Goal: Find specific page/section: Find specific page/section

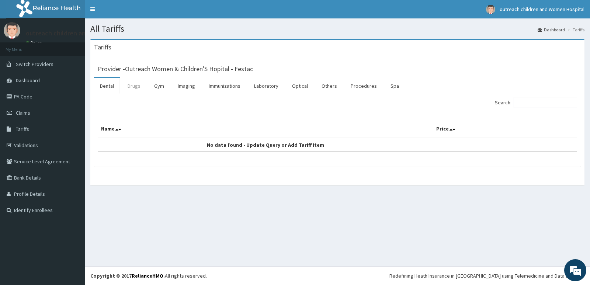
click at [143, 82] on link "Drugs" at bounding box center [134, 85] width 25 height 15
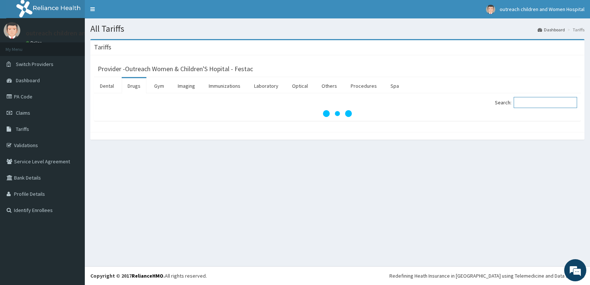
click at [525, 102] on input "Search:" at bounding box center [545, 102] width 63 height 11
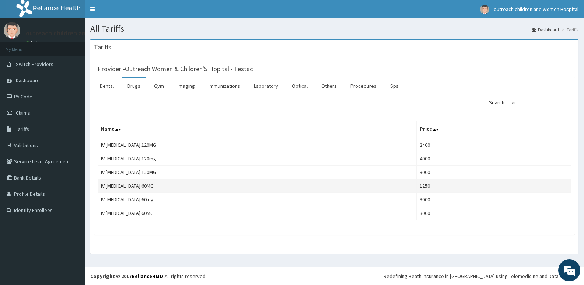
type input "a"
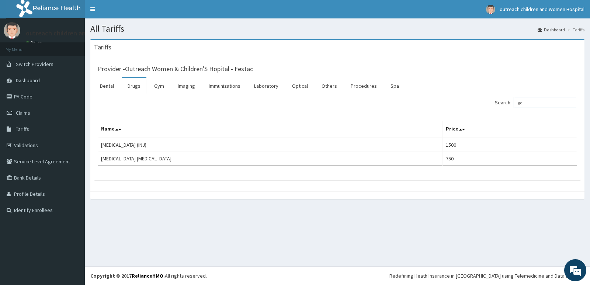
type input "g"
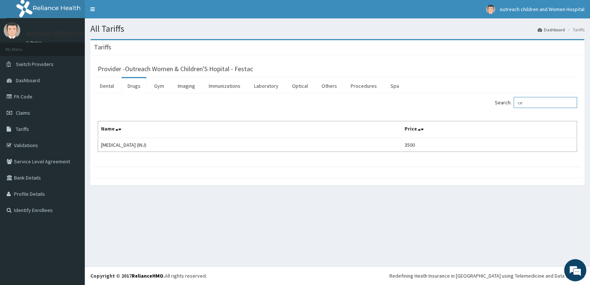
type input "c"
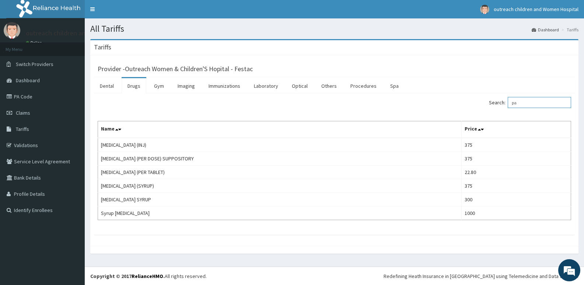
type input "p"
type input "l"
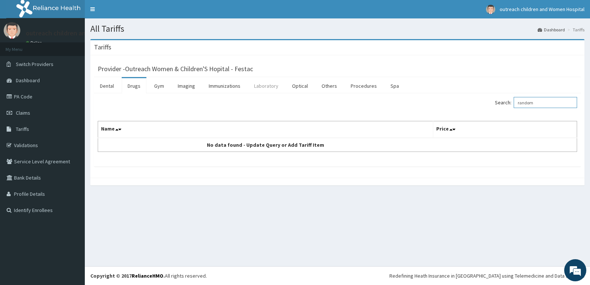
type input "random"
click at [269, 87] on link "Laboratory" at bounding box center [266, 85] width 36 height 15
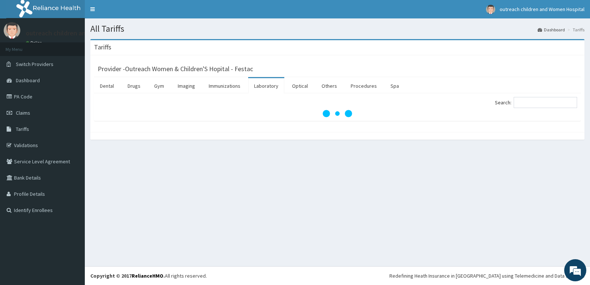
click at [530, 95] on div "Search:" at bounding box center [337, 107] width 487 height 28
click at [531, 98] on input "Search:" at bounding box center [545, 102] width 63 height 11
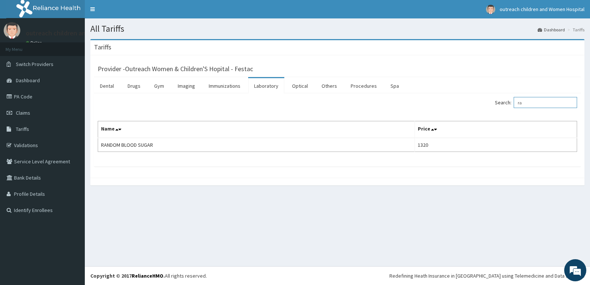
type input "r"
type input "urinal"
click at [6, 96] on link "PA Code" at bounding box center [42, 96] width 85 height 16
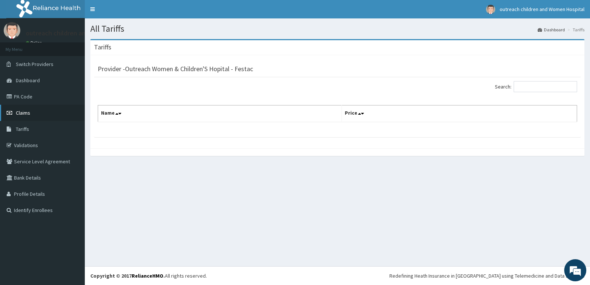
click at [21, 113] on span "Claims" at bounding box center [23, 112] width 14 height 7
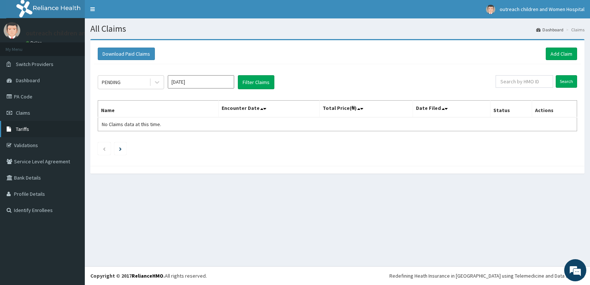
click at [33, 128] on link "Tariffs" at bounding box center [42, 129] width 85 height 16
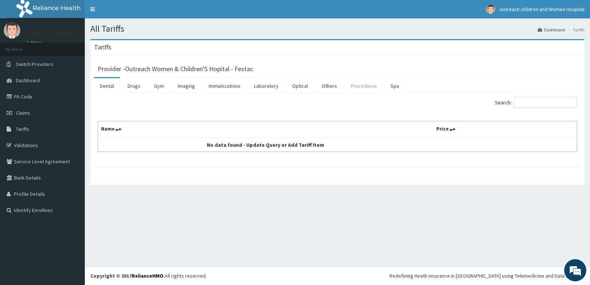
click at [366, 87] on link "Procedures" at bounding box center [364, 85] width 38 height 15
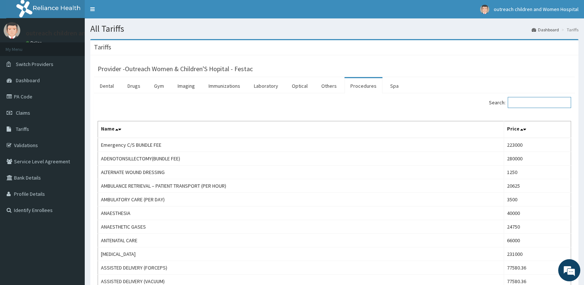
click at [538, 104] on input "Search:" at bounding box center [539, 102] width 63 height 11
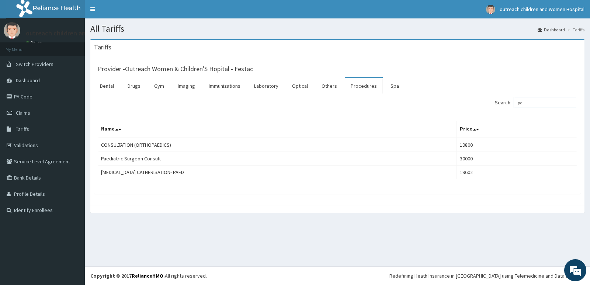
type input "p"
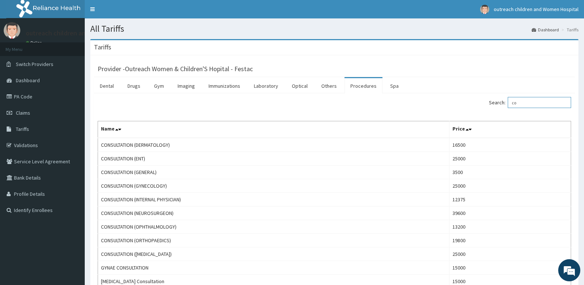
type input "c"
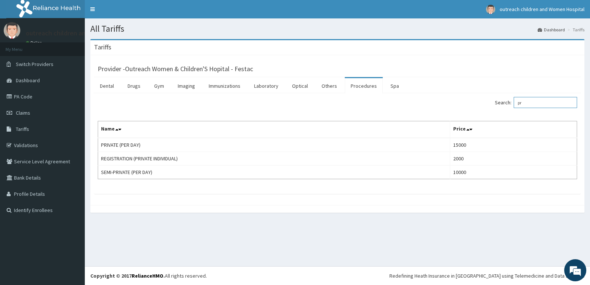
type input "p"
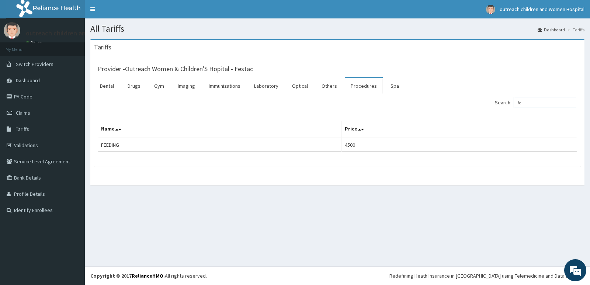
type input "f"
type input "suct"
click at [135, 87] on link "Drugs" at bounding box center [134, 85] width 25 height 15
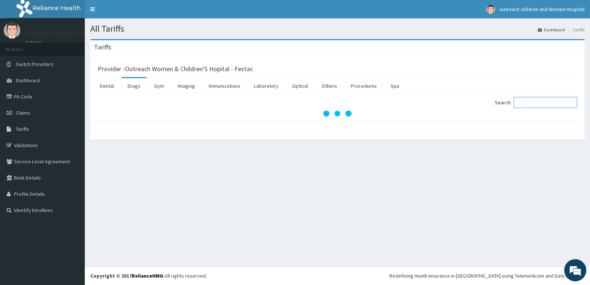
click at [529, 98] on input "Search:" at bounding box center [545, 102] width 63 height 11
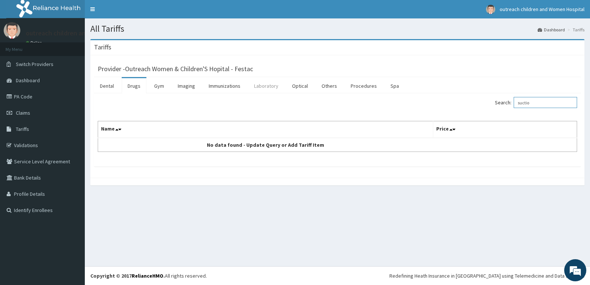
type input "suctio"
click at [260, 86] on link "Laboratory" at bounding box center [266, 85] width 36 height 15
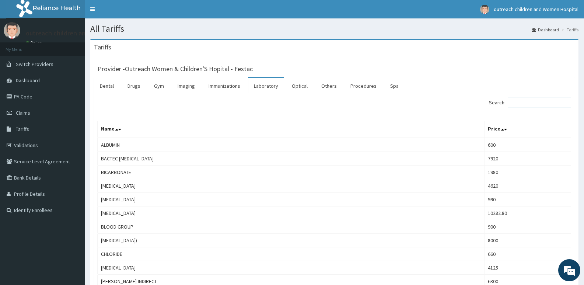
click at [537, 101] on input "Search:" at bounding box center [539, 102] width 63 height 11
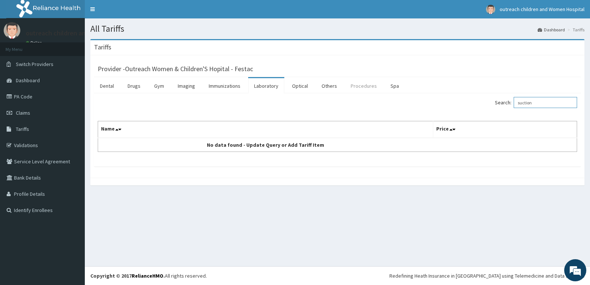
type input "suction"
click at [361, 81] on link "Procedures" at bounding box center [364, 85] width 38 height 15
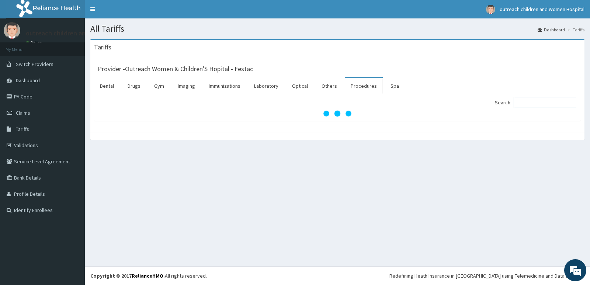
click at [550, 102] on input "Search:" at bounding box center [545, 102] width 63 height 11
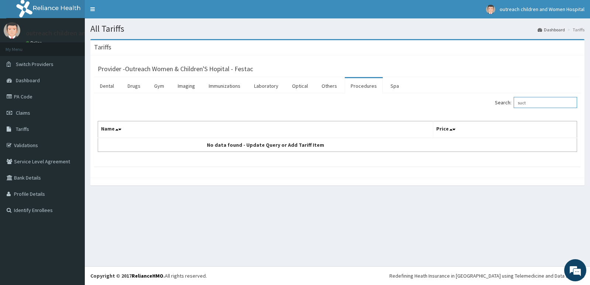
click at [543, 104] on input "suct" at bounding box center [545, 102] width 63 height 11
type input "s"
type input "b"
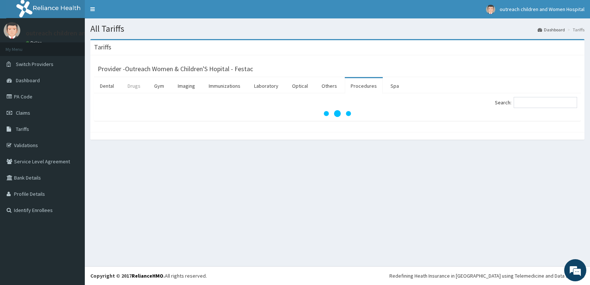
click at [129, 87] on link "Drugs" at bounding box center [134, 85] width 25 height 15
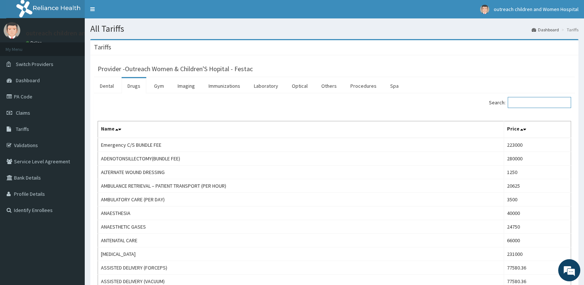
click at [542, 98] on input "Search:" at bounding box center [539, 102] width 63 height 11
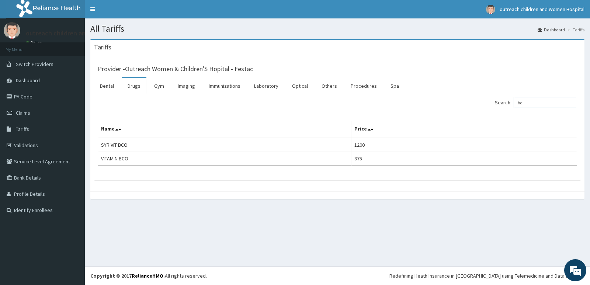
type input "b"
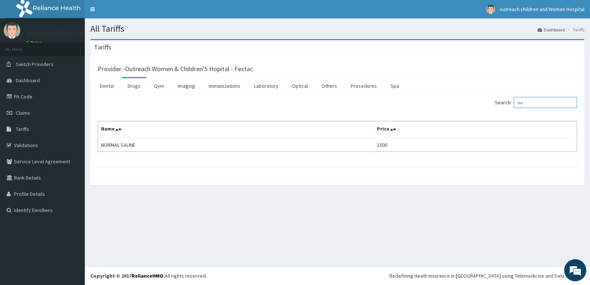
type input "n"
type input "w"
type input "d"
type input "w"
type input "b"
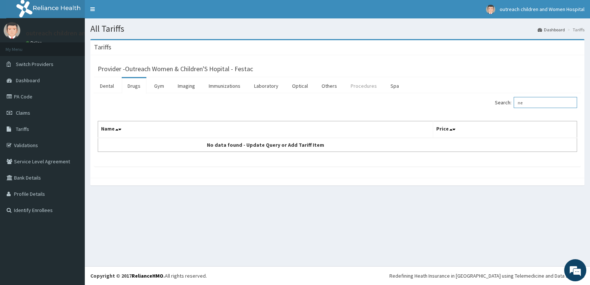
type input "n"
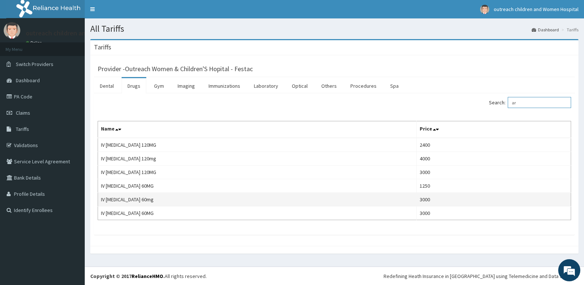
type input "a"
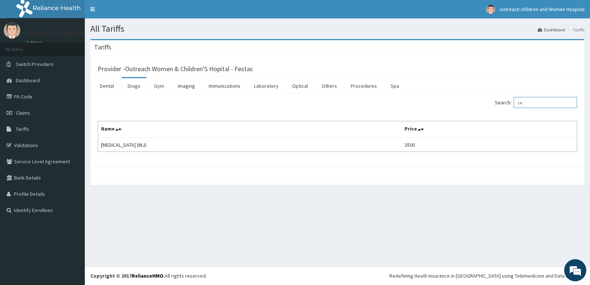
type input "c"
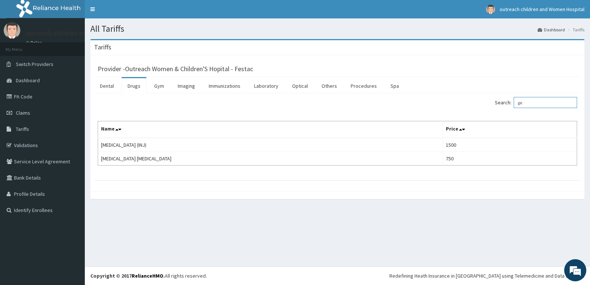
type input "g"
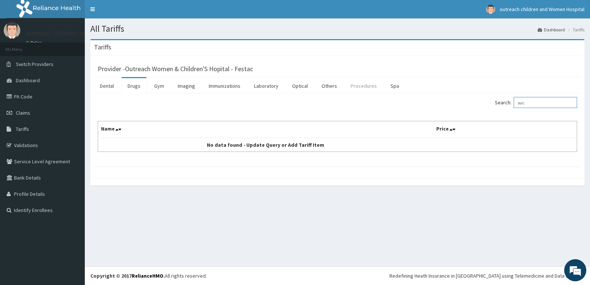
type input "suc"
click at [352, 87] on link "Procedures" at bounding box center [364, 85] width 38 height 15
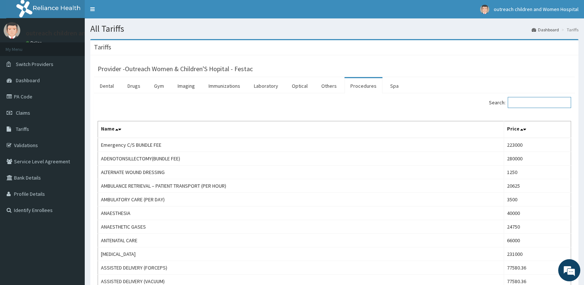
click at [533, 107] on input "Search:" at bounding box center [539, 102] width 63 height 11
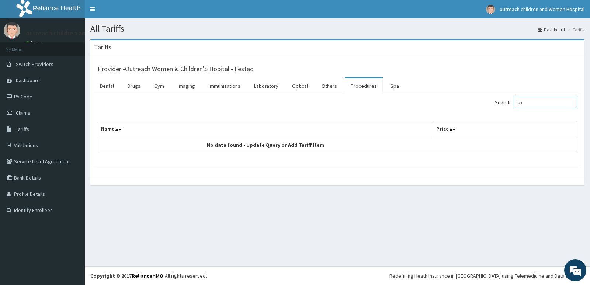
type input "s"
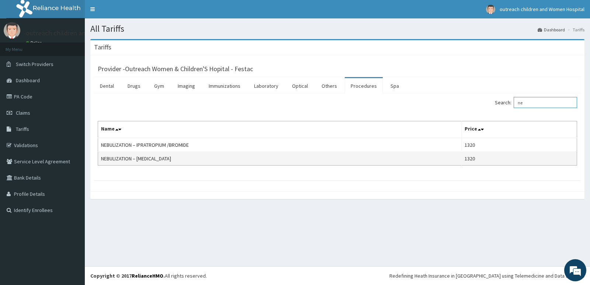
type input "n"
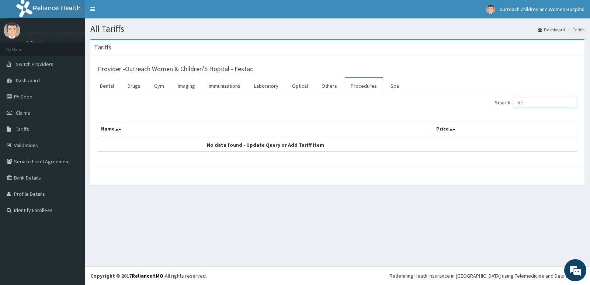
type input "d"
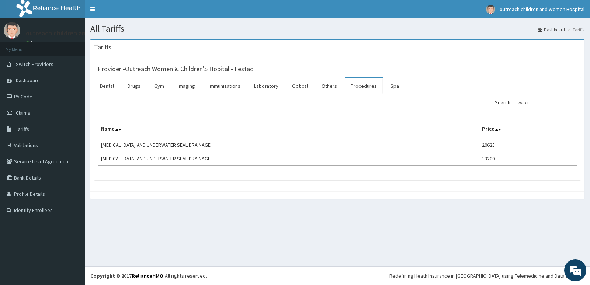
type input "water"
click at [29, 97] on link "PA Code" at bounding box center [42, 96] width 85 height 16
